Goal: Entertainment & Leisure: Consume media (video, audio)

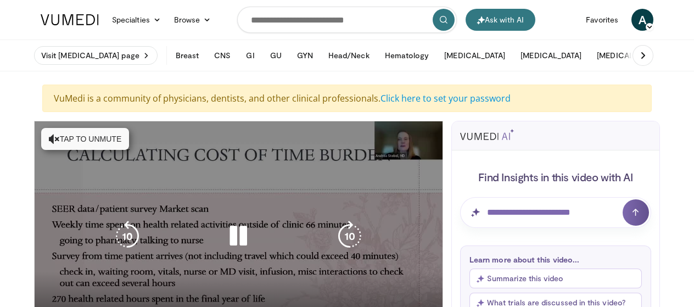
click at [239, 231] on icon "Video Player" at bounding box center [238, 236] width 31 height 31
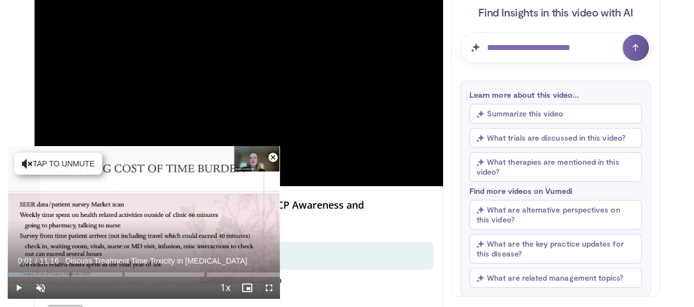
scroll to position [274, 0]
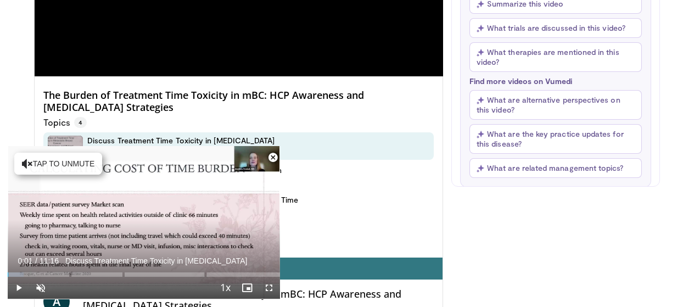
click at [272, 156] on span "Video Player" at bounding box center [273, 158] width 22 height 22
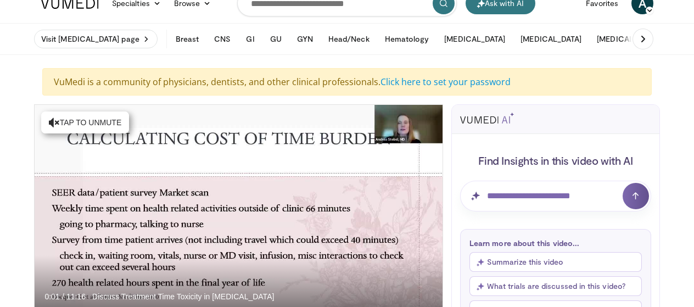
scroll to position [0, 0]
